Goal: Task Accomplishment & Management: Use online tool/utility

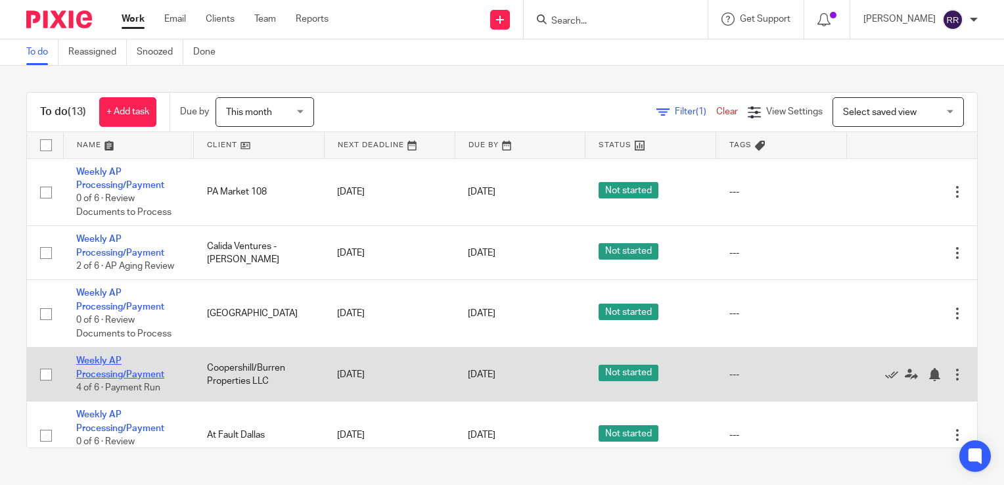
click at [95, 359] on link "Weekly AP Processing/Payment" at bounding box center [120, 367] width 88 height 22
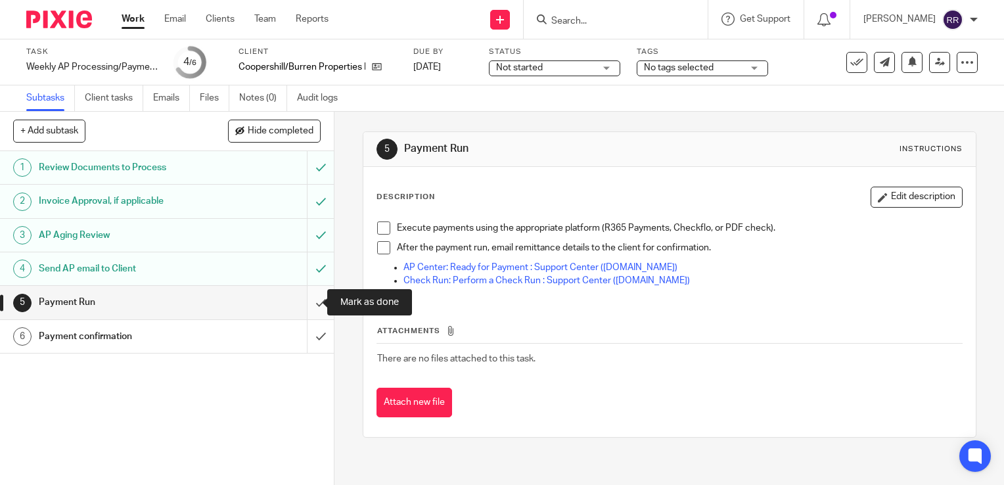
click at [298, 312] on input "submit" at bounding box center [167, 302] width 334 height 33
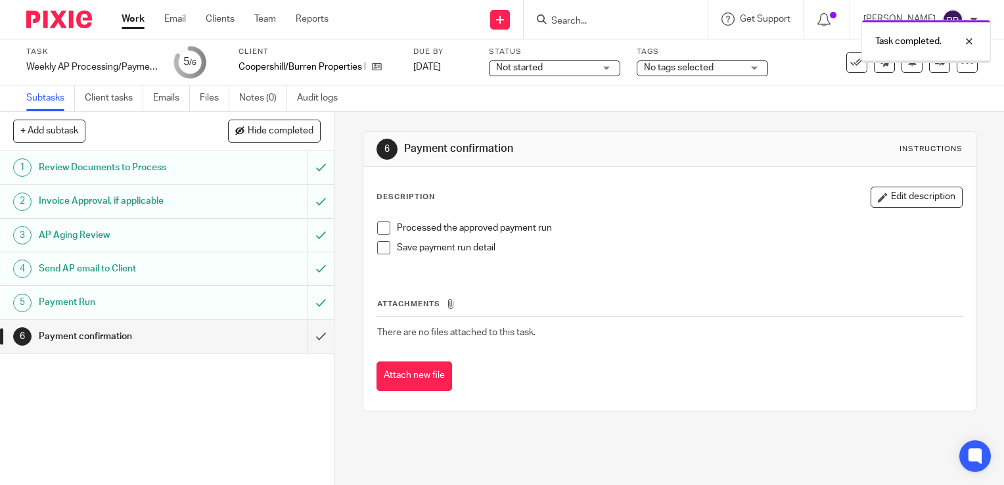
click at [307, 338] on input "submit" at bounding box center [167, 336] width 334 height 33
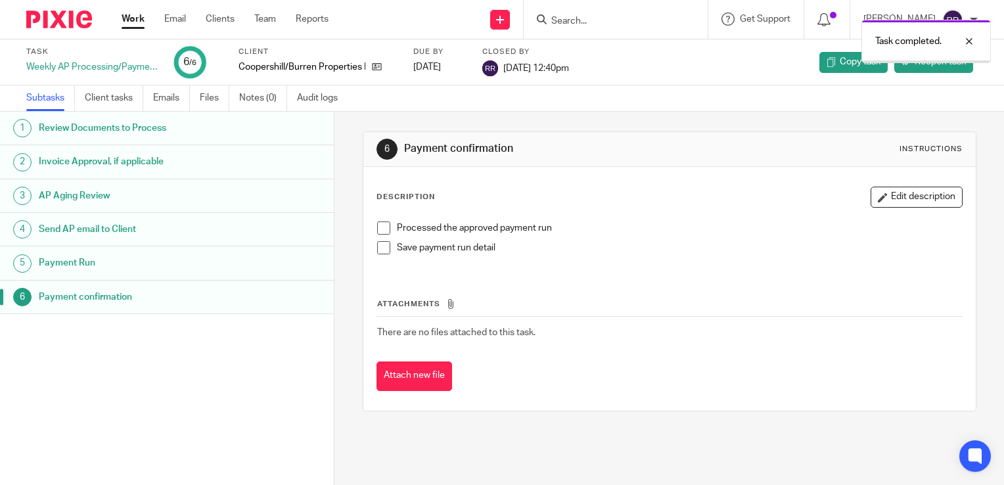
click at [135, 25] on link "Work" at bounding box center [133, 18] width 23 height 13
